Goal: Navigation & Orientation: Find specific page/section

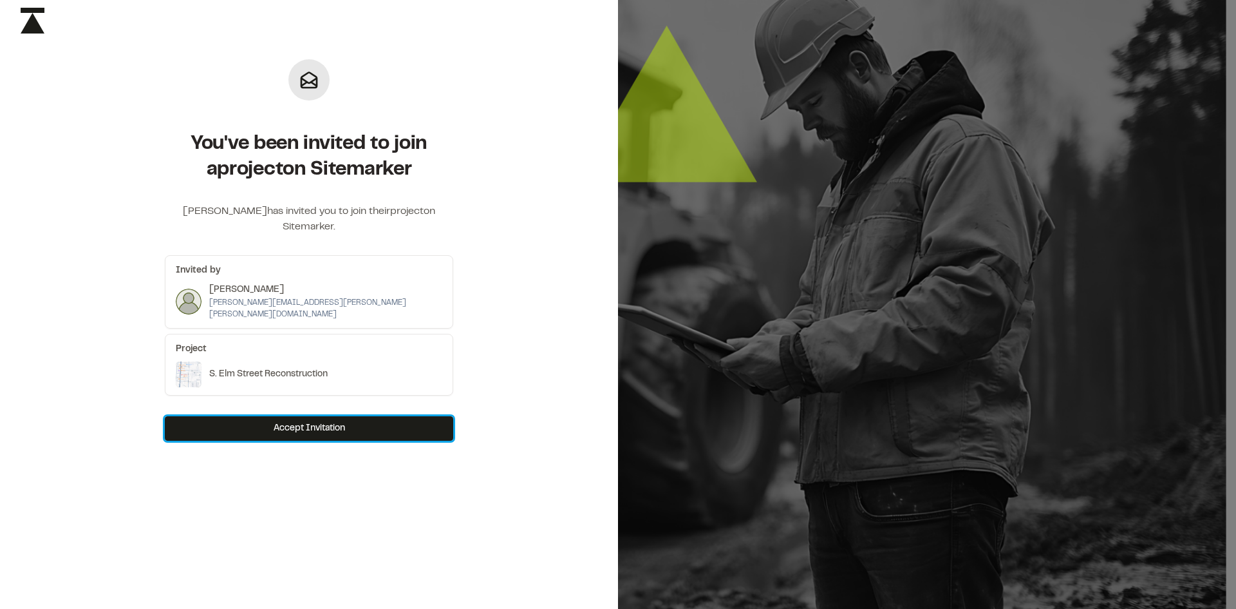
click at [314, 416] on button "Accept Invitation" at bounding box center [309, 428] width 289 height 24
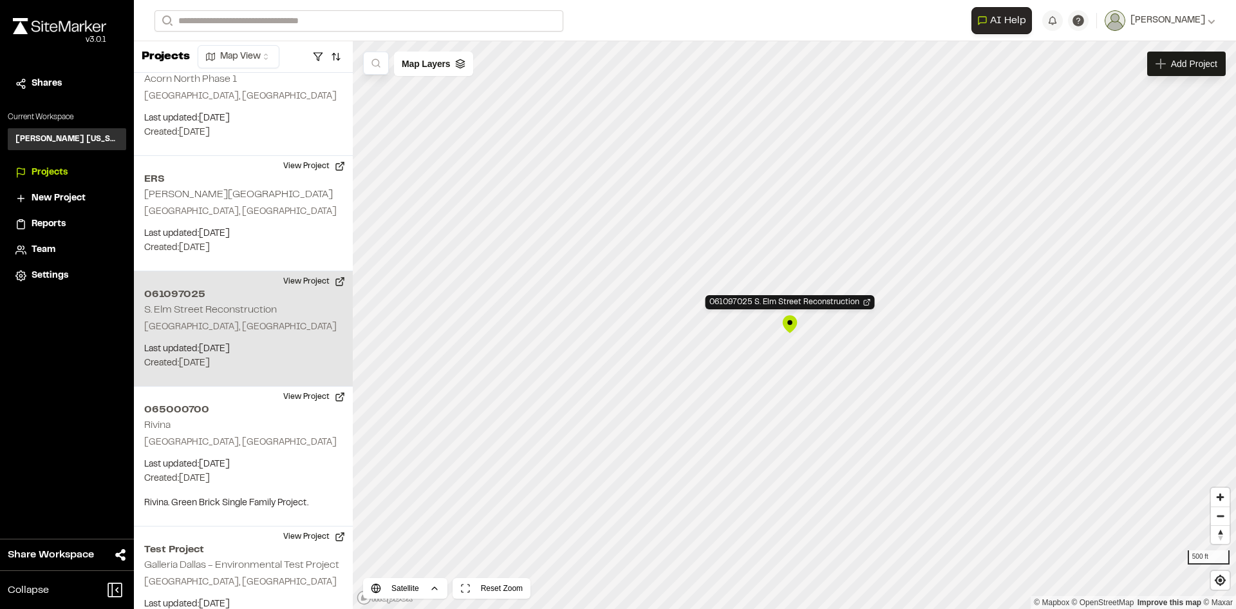
scroll to position [5441, 0]
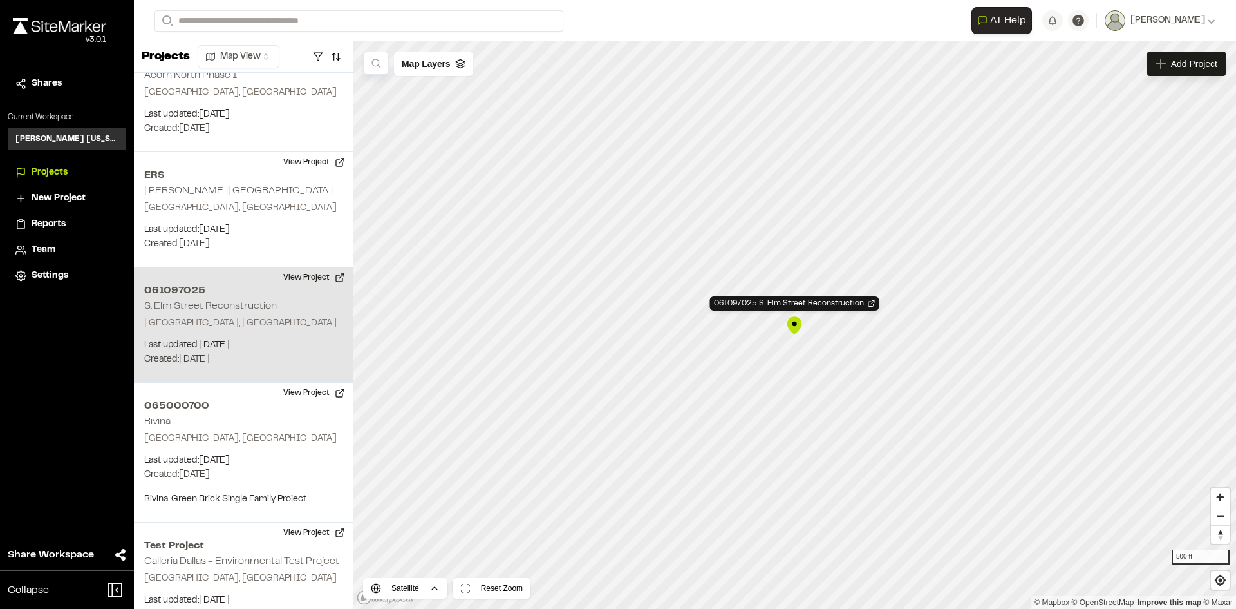
click at [793, 328] on div "061097025 S. Elm Street Reconstruction" at bounding box center [794, 325] width 19 height 19
